Goal: Obtain resource: Obtain resource

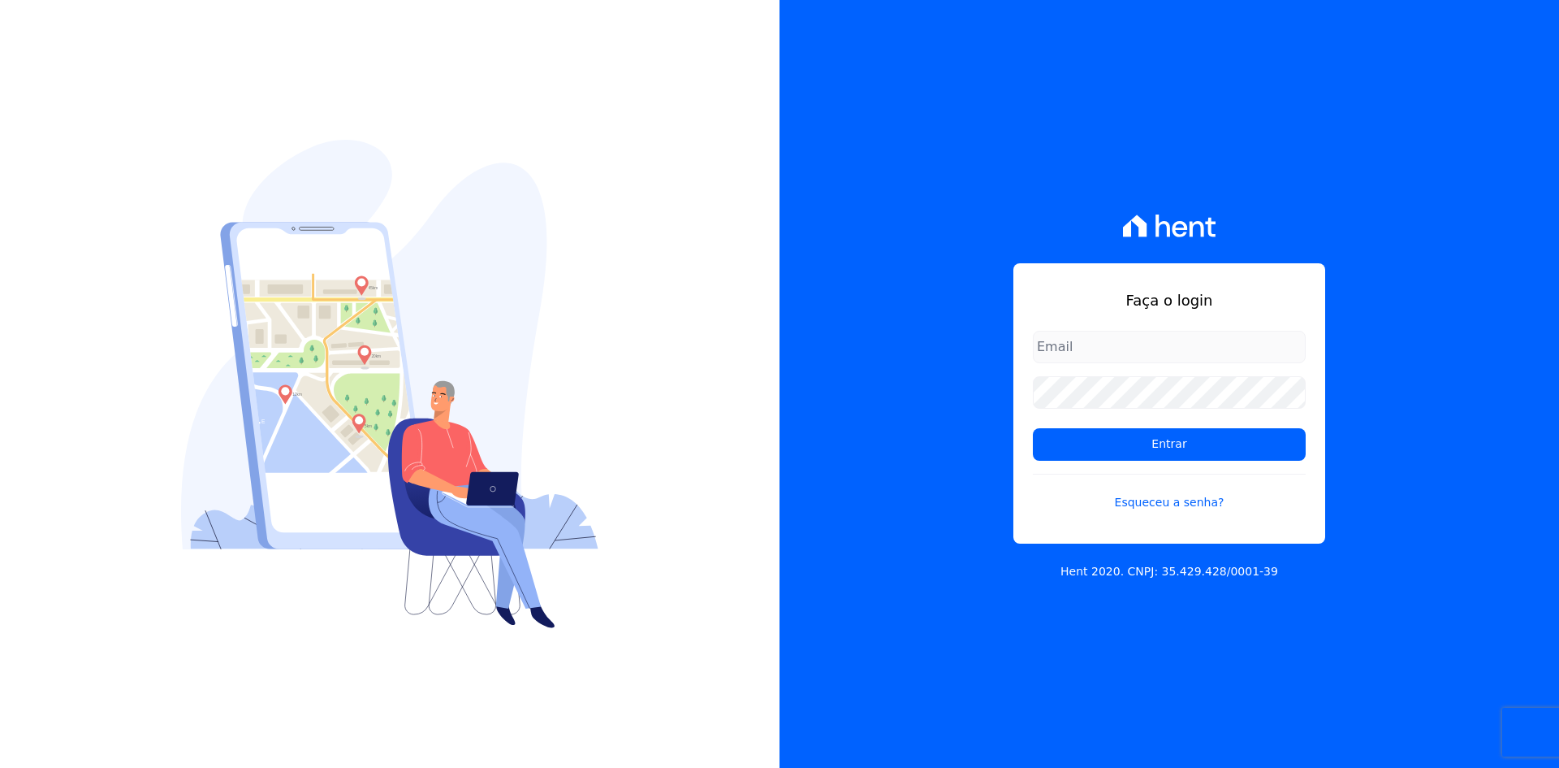
type input "[PERSON_NAME][EMAIL_ADDRESS][DOMAIN_NAME]"
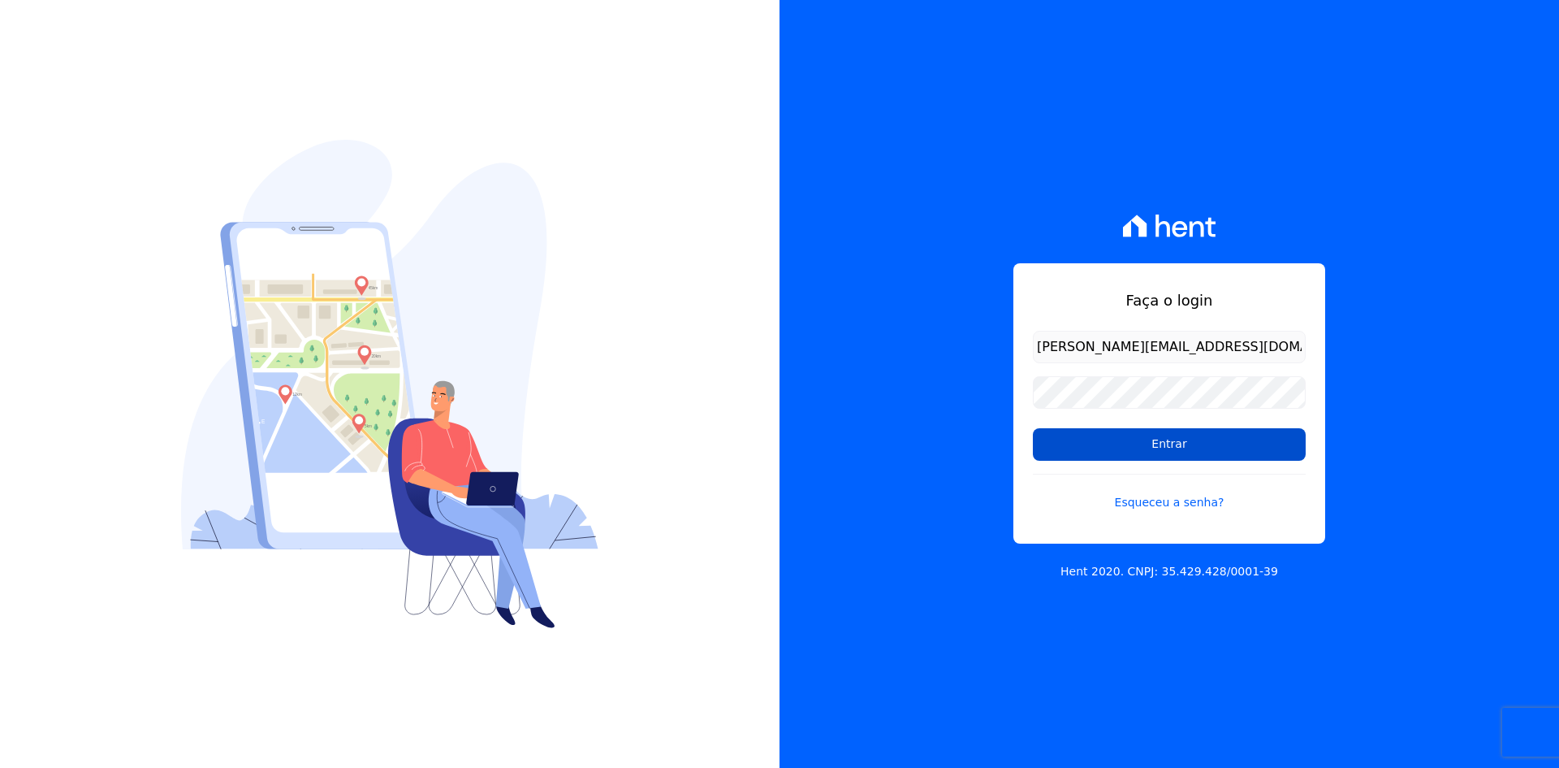
click at [1143, 443] on input "Entrar" at bounding box center [1169, 444] width 273 height 32
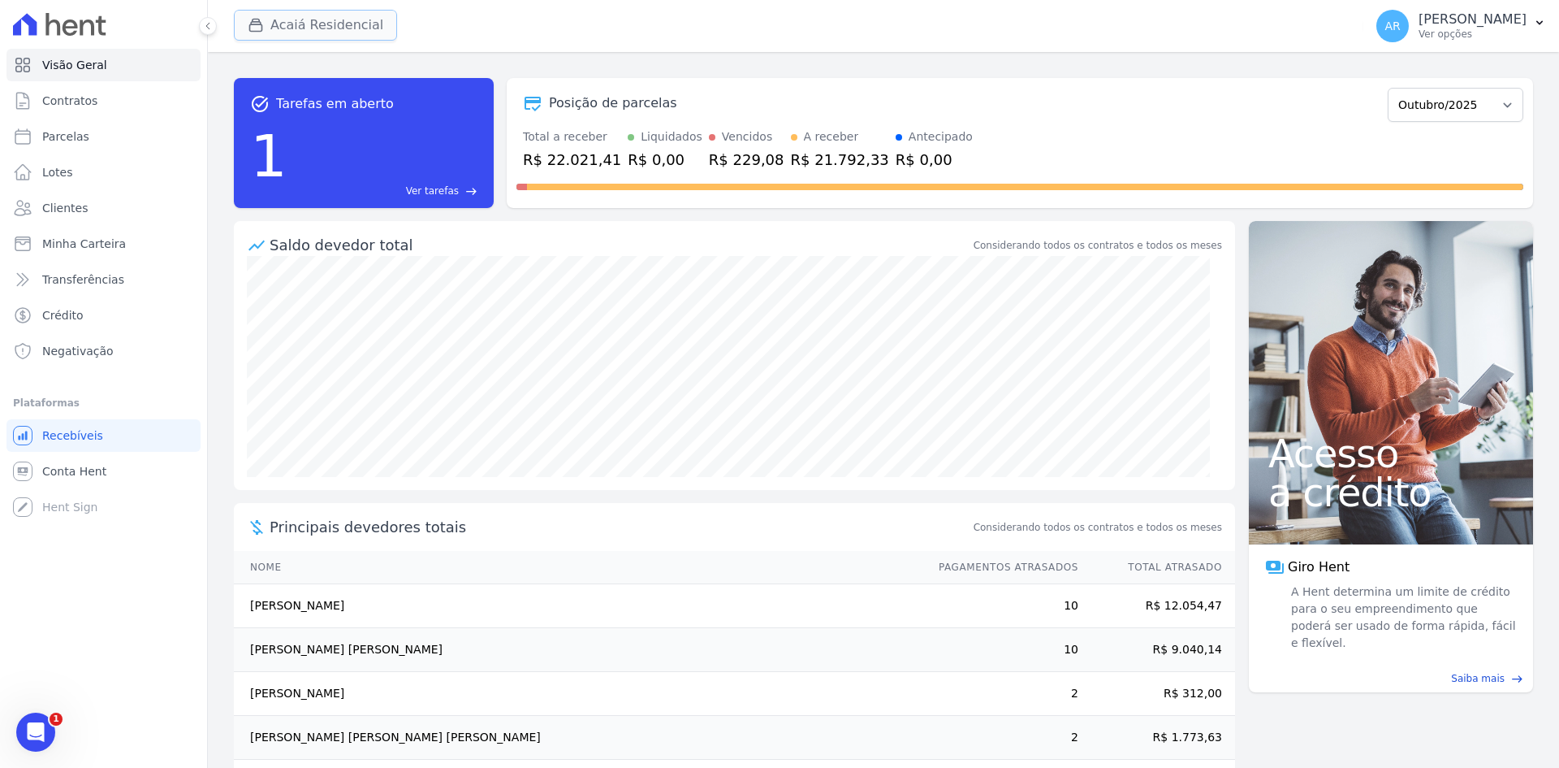
click at [319, 24] on button "Acaiá Residencial" at bounding box center [315, 25] width 163 height 31
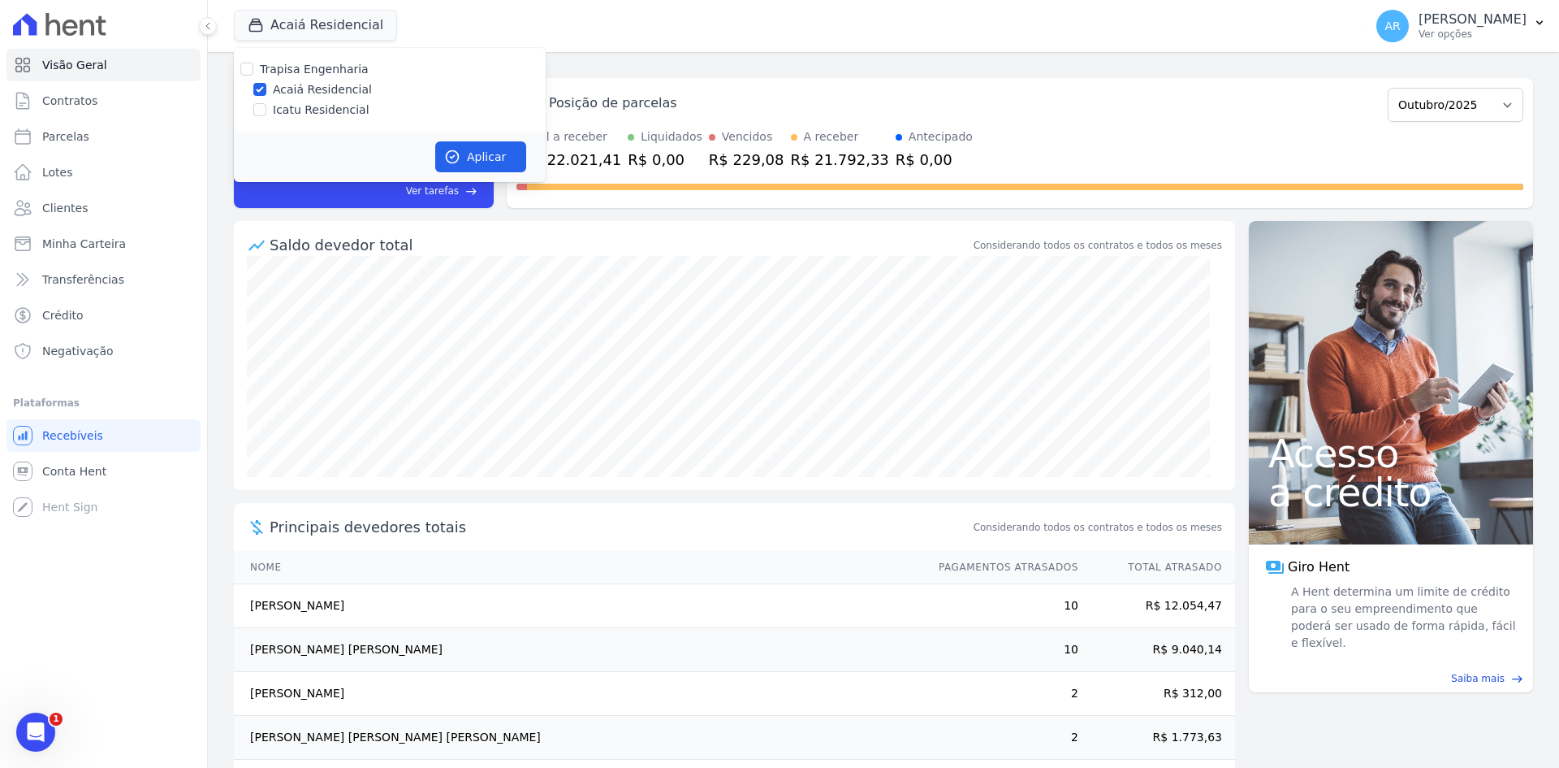
click at [317, 115] on label "Icatu Residencial" at bounding box center [321, 110] width 97 height 17
click at [266, 115] on input "Icatu Residencial" at bounding box center [259, 109] width 13 height 13
checkbox input "true"
click at [503, 162] on button "Aplicar" at bounding box center [480, 156] width 91 height 31
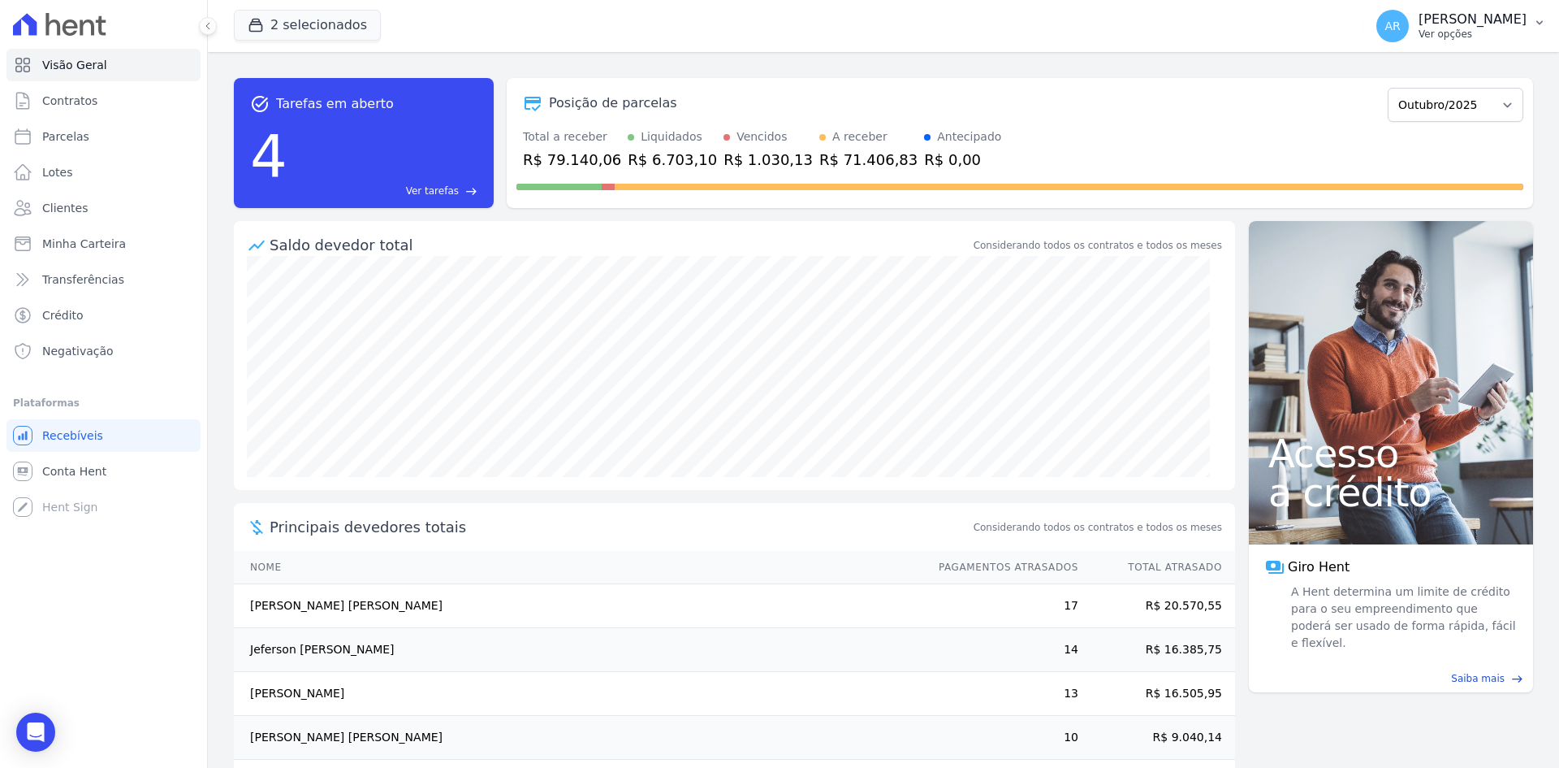
click at [1456, 19] on p "Alexandre Rodrigues" at bounding box center [1473, 19] width 108 height 16
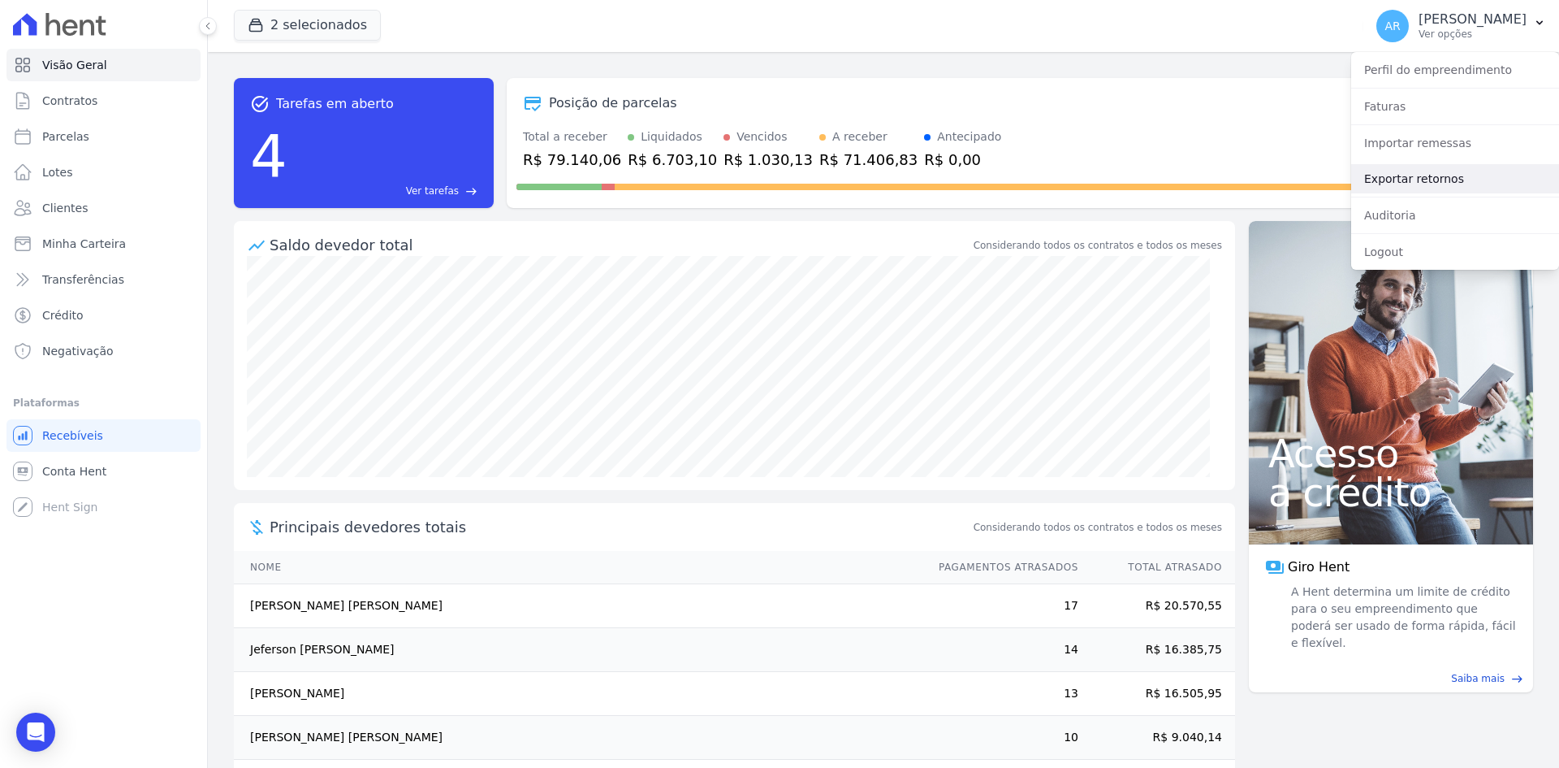
click at [1401, 189] on link "Exportar retornos" at bounding box center [1456, 178] width 208 height 29
